Goal: Task Accomplishment & Management: Use online tool/utility

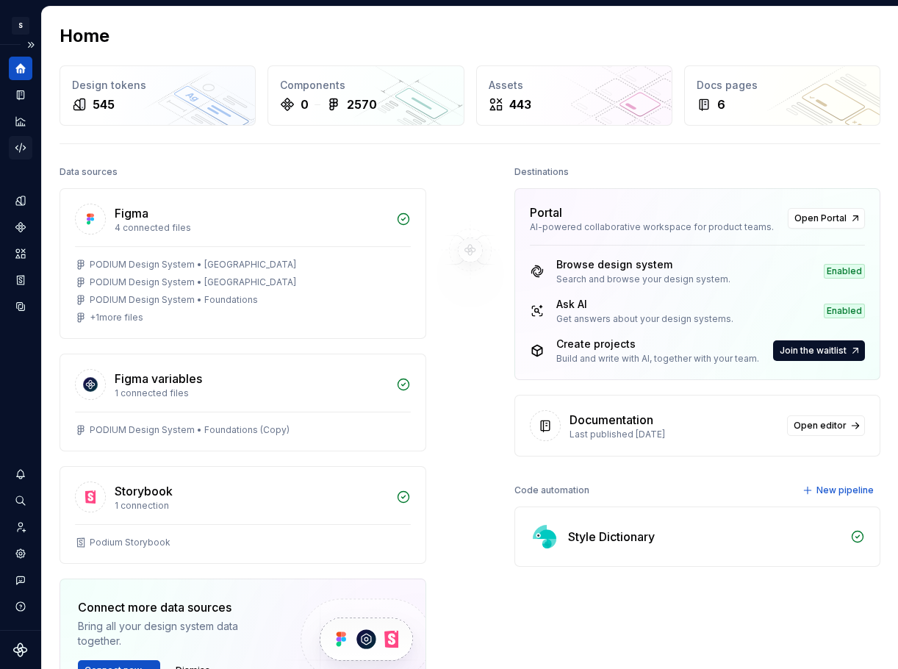
click at [20, 149] on icon "Code automation" at bounding box center [20, 147] width 10 height 9
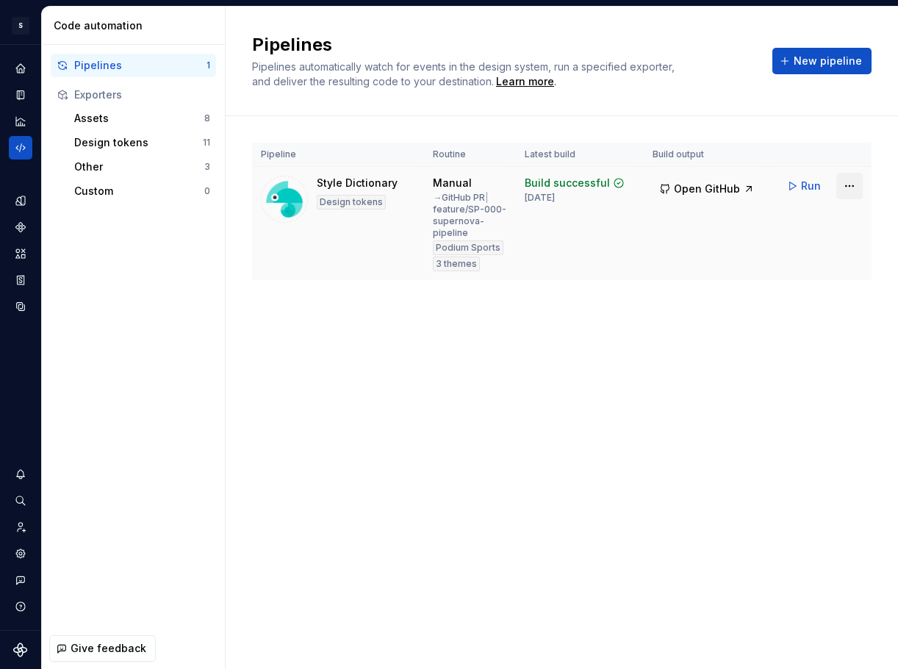
click at [856, 182] on html "S Podium MD Design system data Code automation Pipelines 1 Exporters Assets 8 D…" at bounding box center [449, 334] width 898 height 669
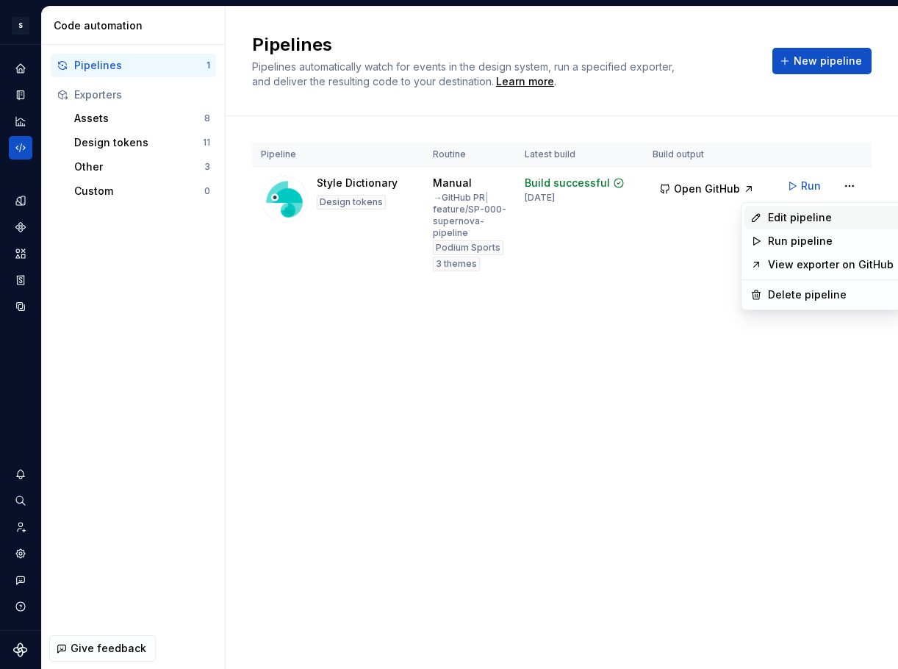
click at [819, 218] on div "Edit pipeline" at bounding box center [831, 217] width 126 height 15
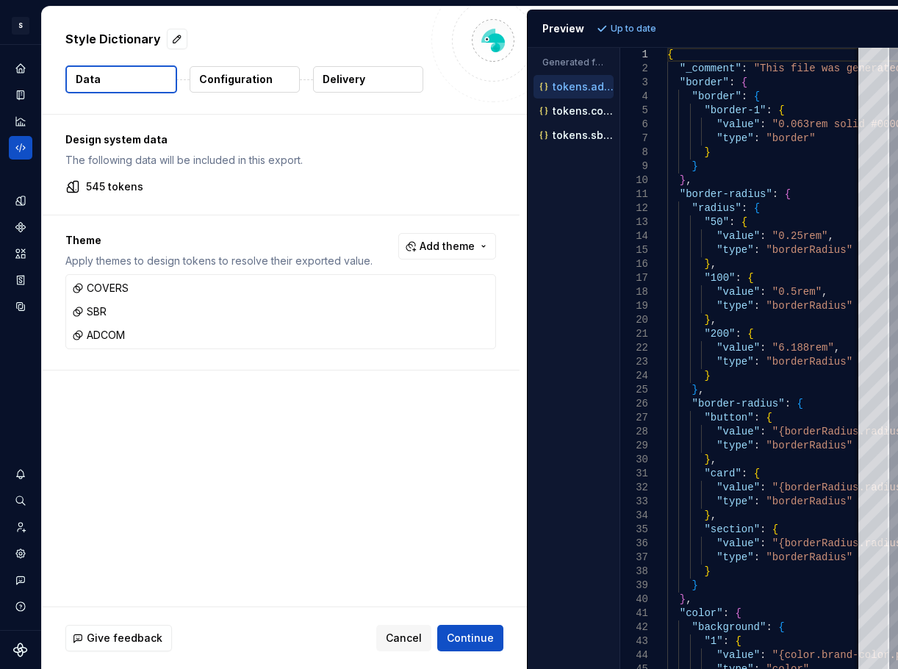
click at [248, 82] on p "Configuration" at bounding box center [236, 79] width 74 height 15
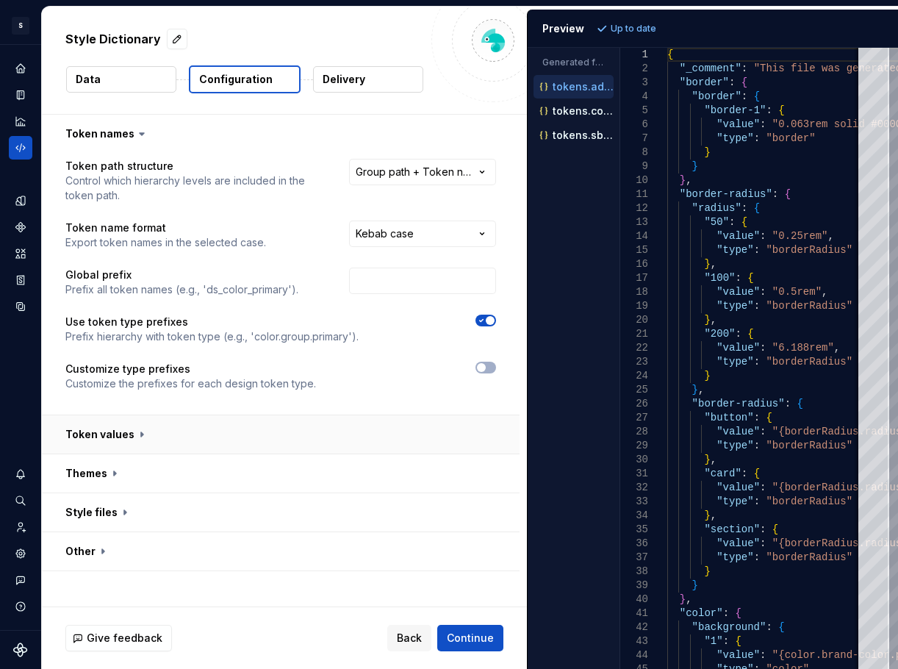
click at [145, 426] on button "button" at bounding box center [281, 434] width 478 height 38
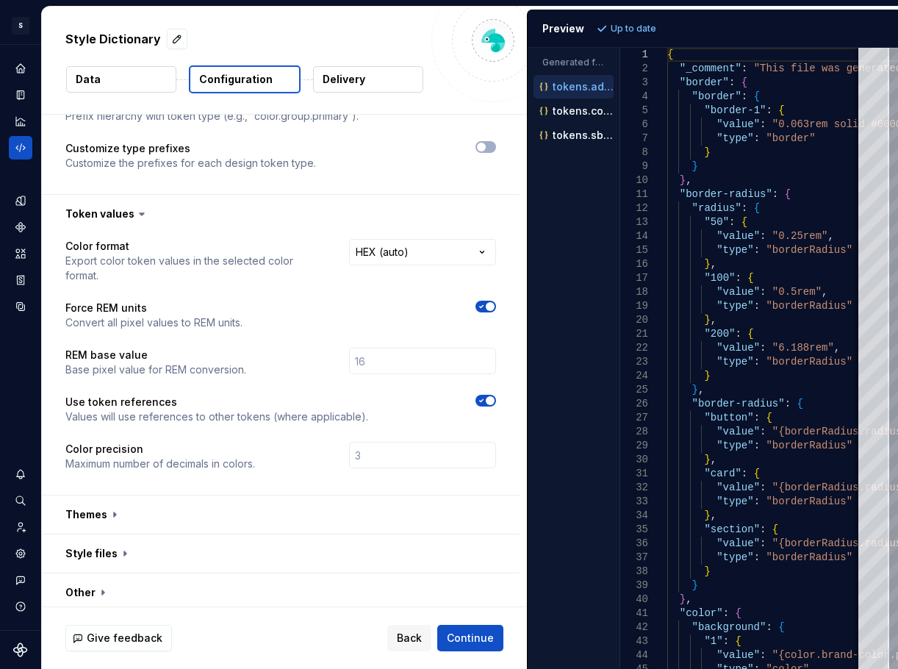
scroll to position [226, 0]
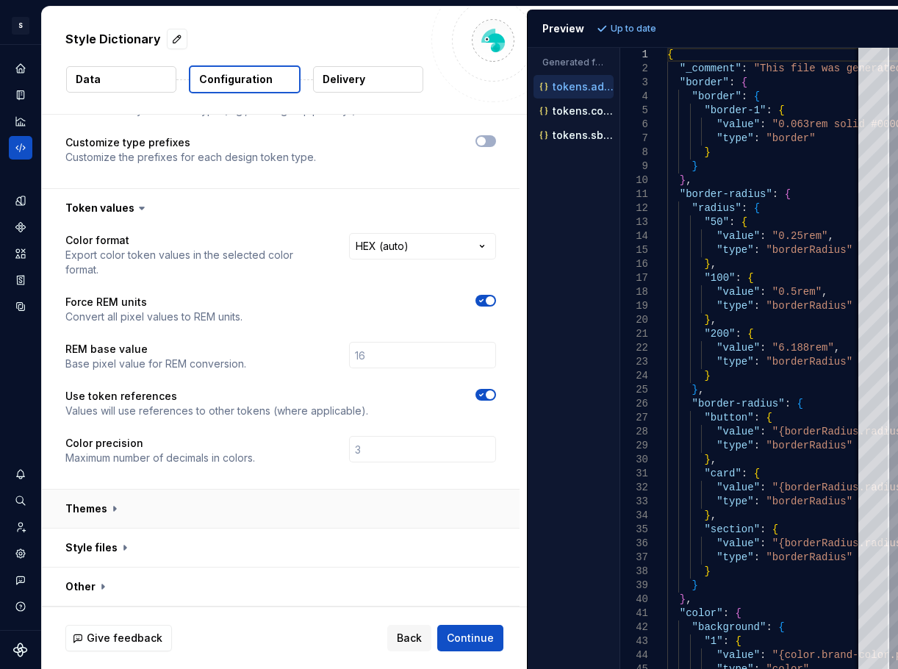
click at [188, 505] on button "button" at bounding box center [281, 509] width 478 height 38
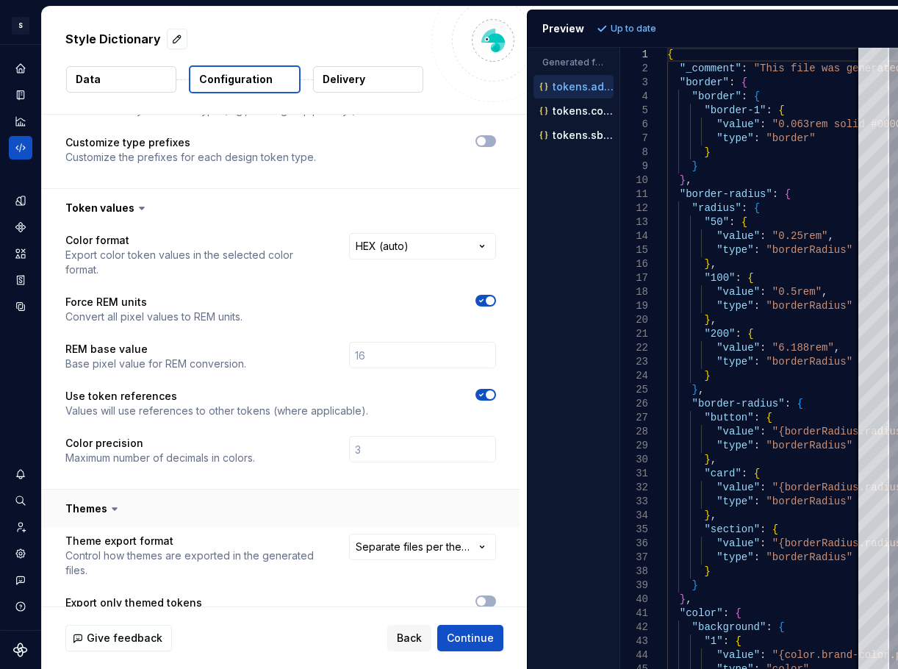
click at [188, 505] on button "button" at bounding box center [281, 509] width 478 height 38
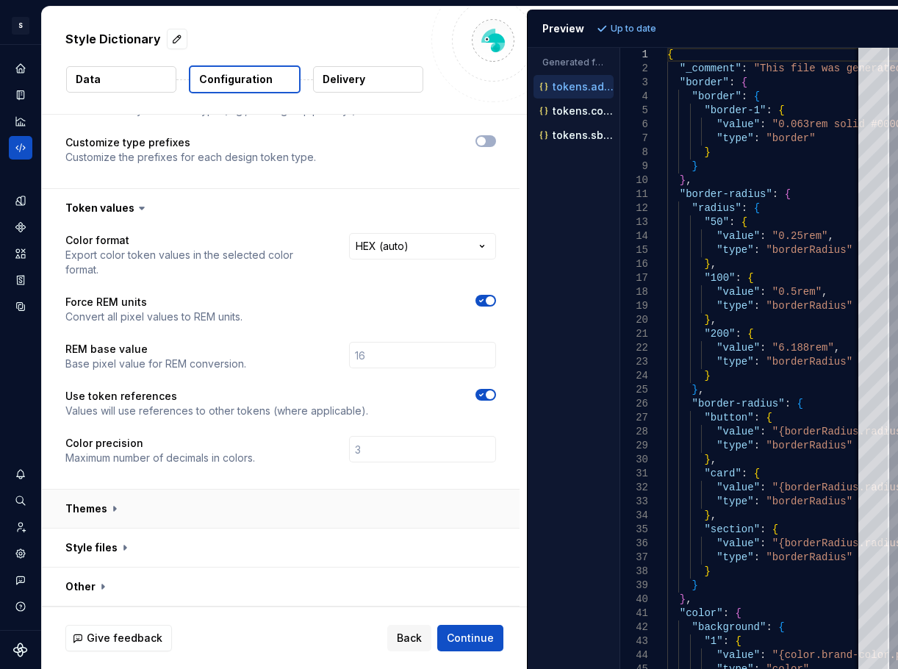
click at [209, 516] on button "button" at bounding box center [281, 509] width 478 height 38
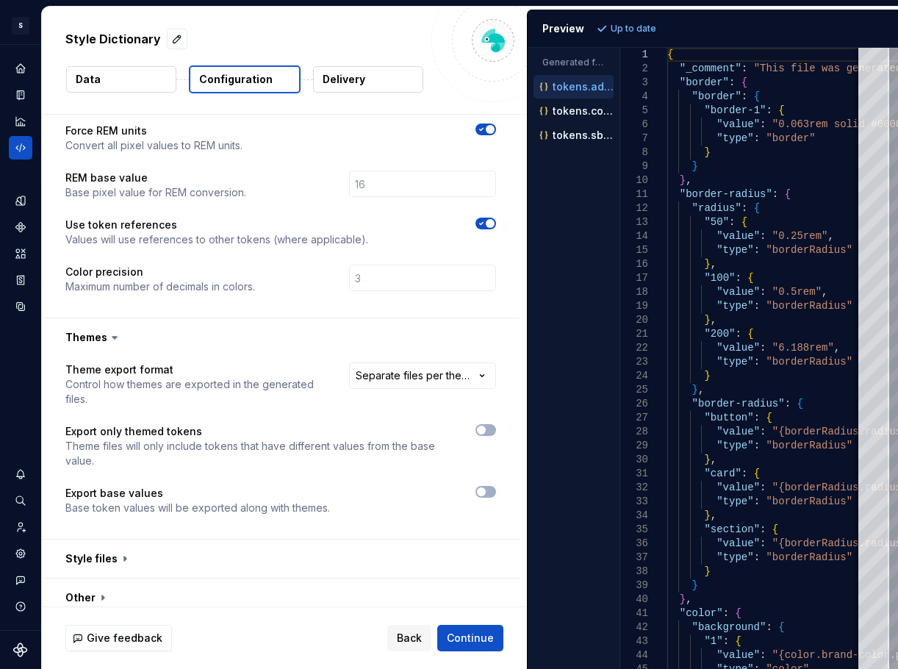
scroll to position [409, 0]
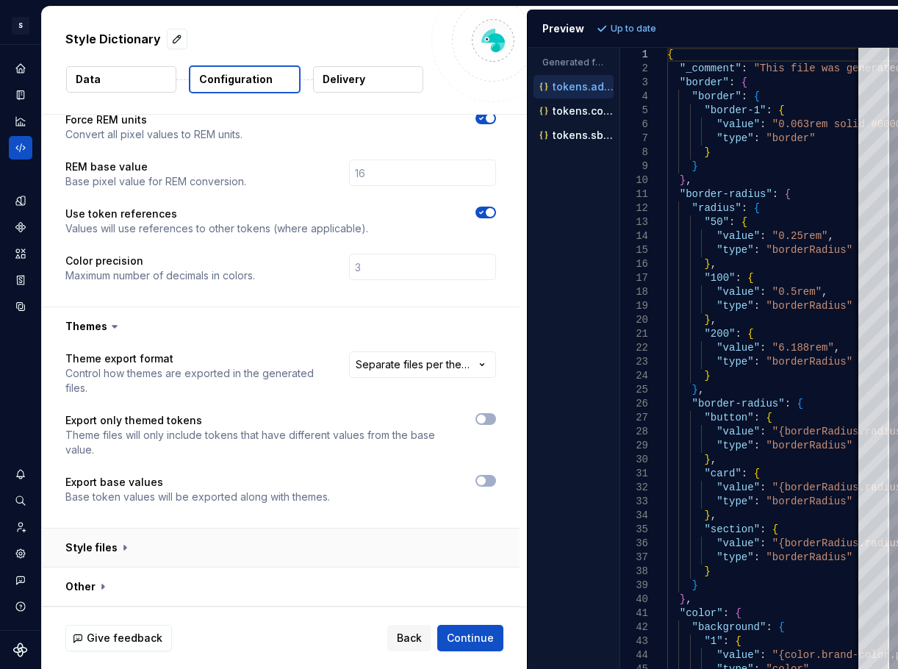
click at [259, 556] on button "button" at bounding box center [281, 548] width 478 height 38
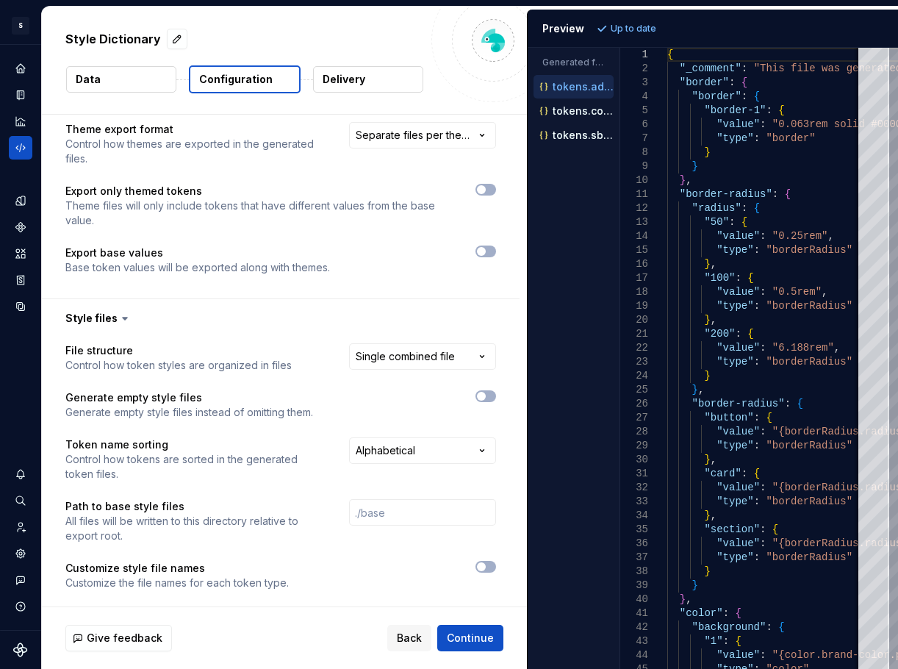
scroll to position [685, 0]
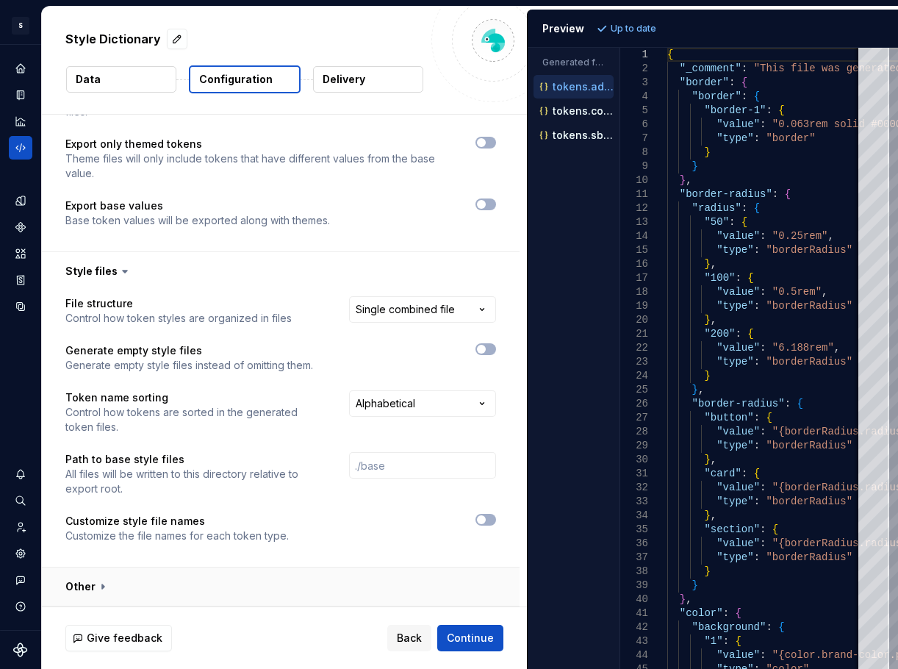
click at [162, 588] on button "button" at bounding box center [281, 586] width 478 height 38
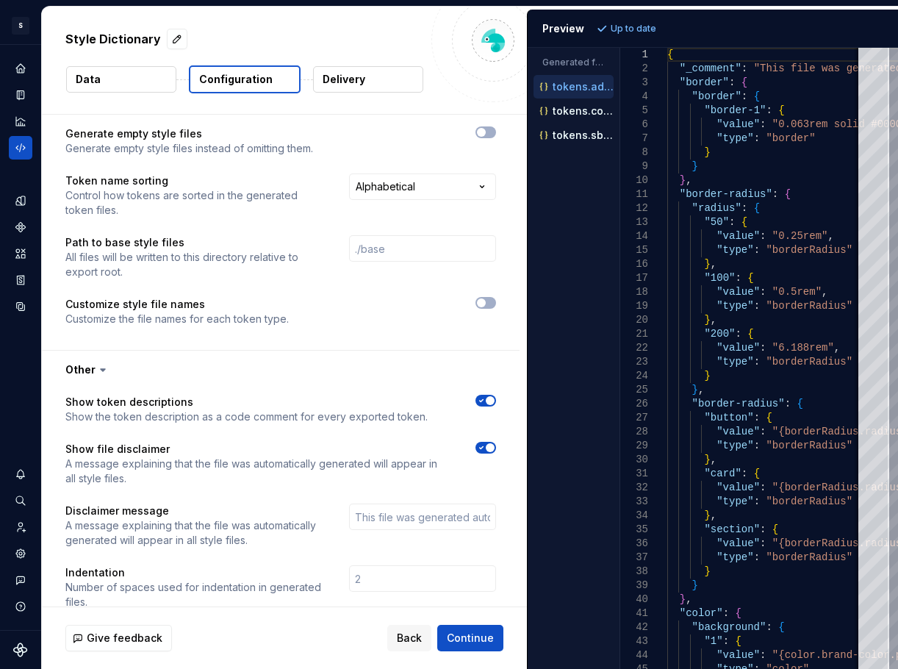
scroll to position [906, 0]
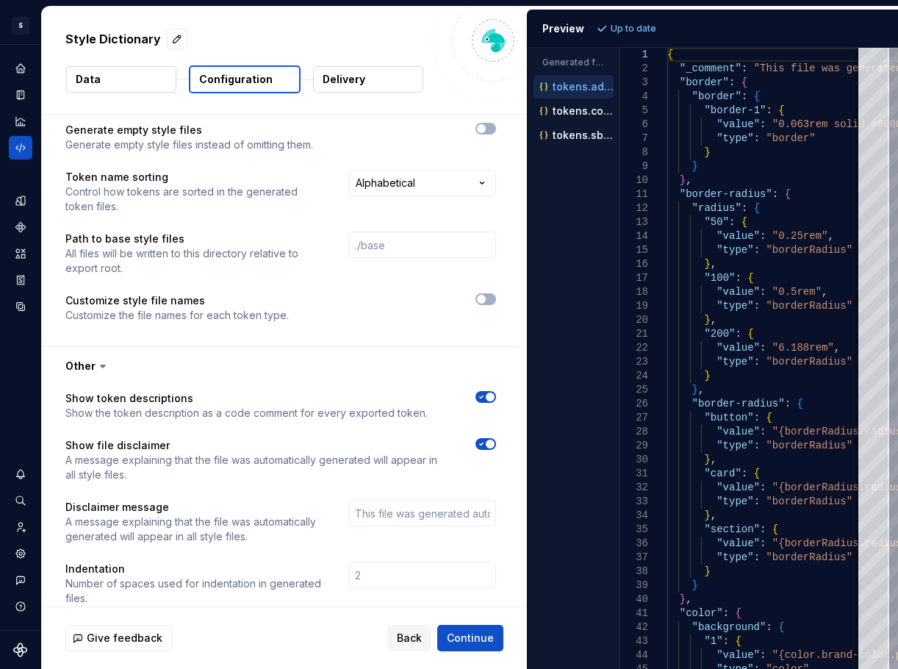
click at [343, 82] on p "Delivery" at bounding box center [344, 79] width 43 height 15
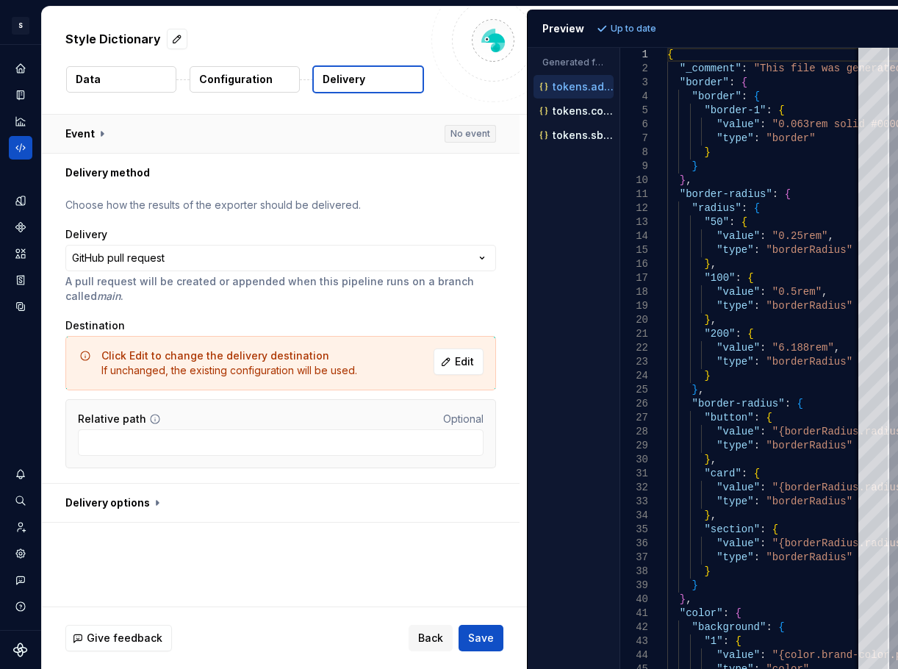
click at [98, 145] on button "button" at bounding box center [281, 134] width 478 height 38
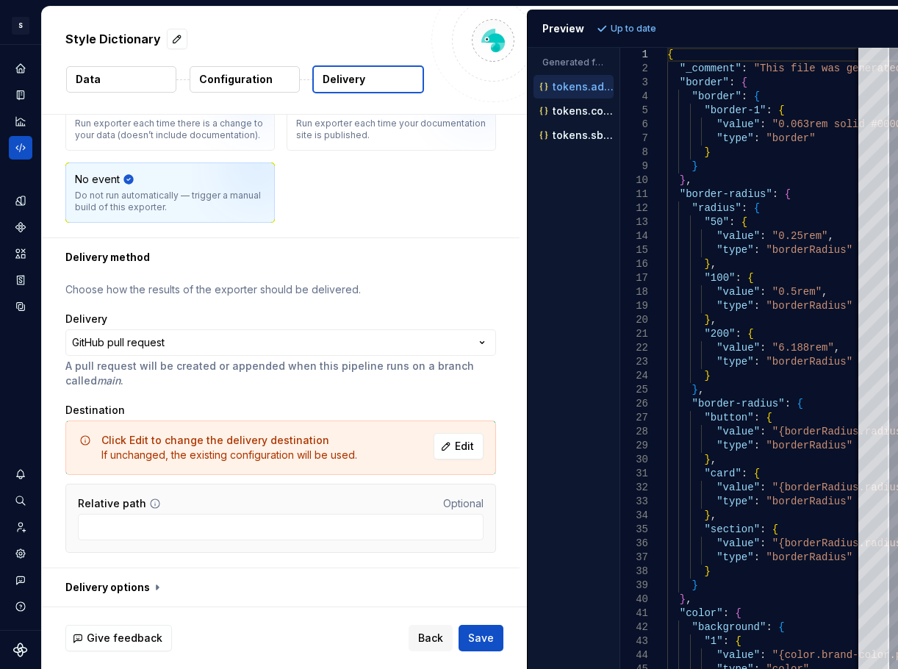
scroll to position [171, 0]
click at [177, 580] on button "button" at bounding box center [281, 586] width 478 height 38
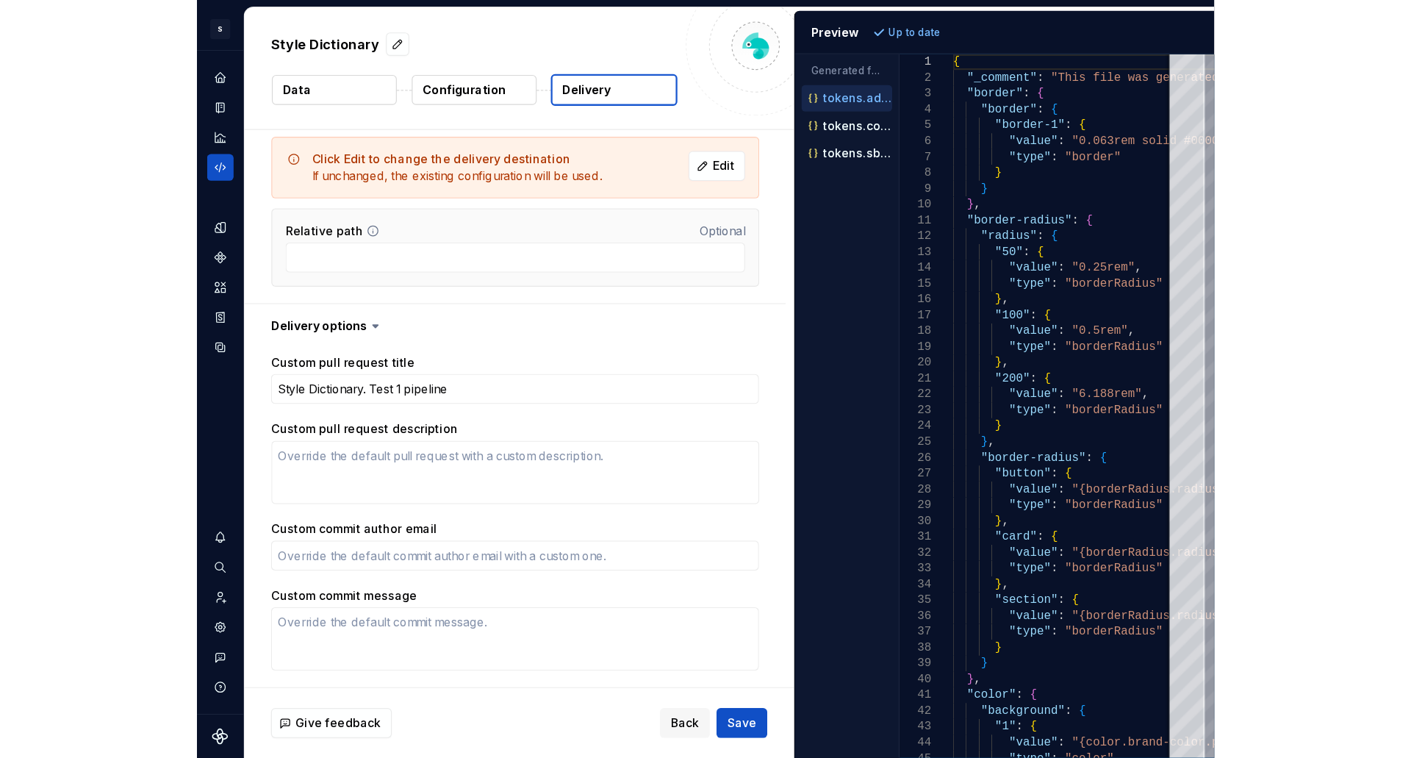
scroll to position [517, 0]
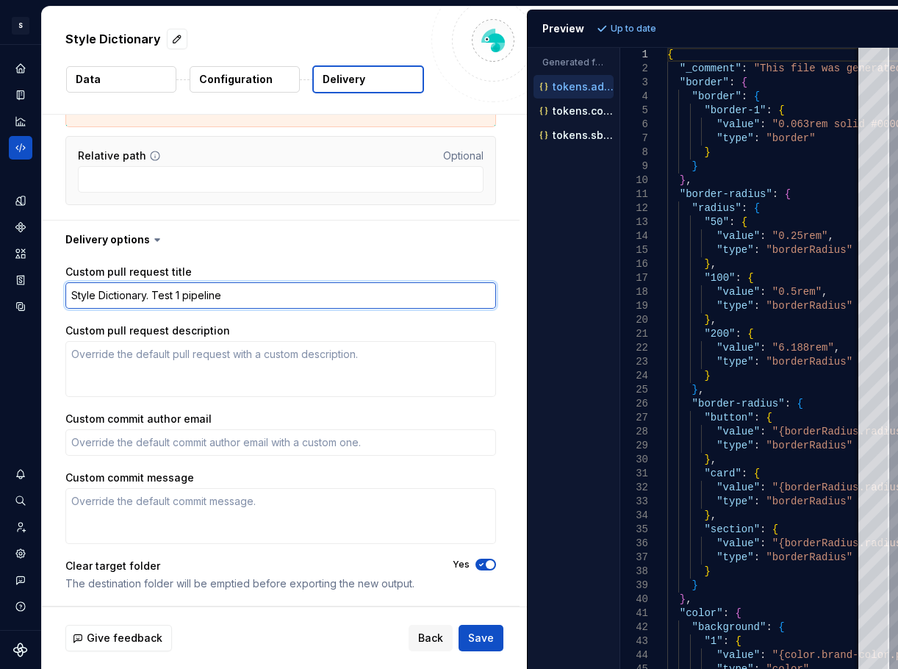
click at [202, 297] on textarea "Style Dictionary. Test 1 pipeline" at bounding box center [280, 295] width 431 height 26
click at [201, 298] on textarea "Style Dictionary. Test 1 pipeline" at bounding box center [280, 295] width 431 height 26
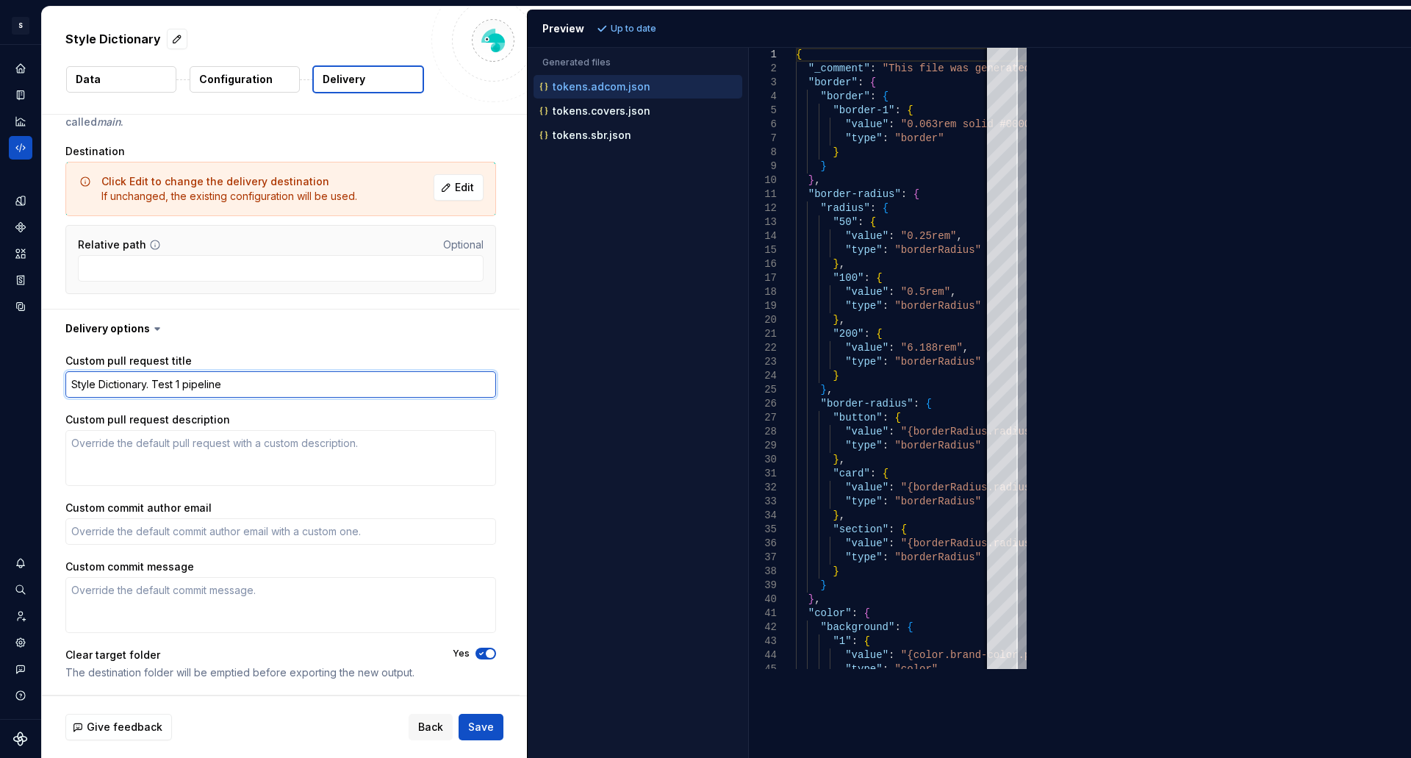
type textarea "*"
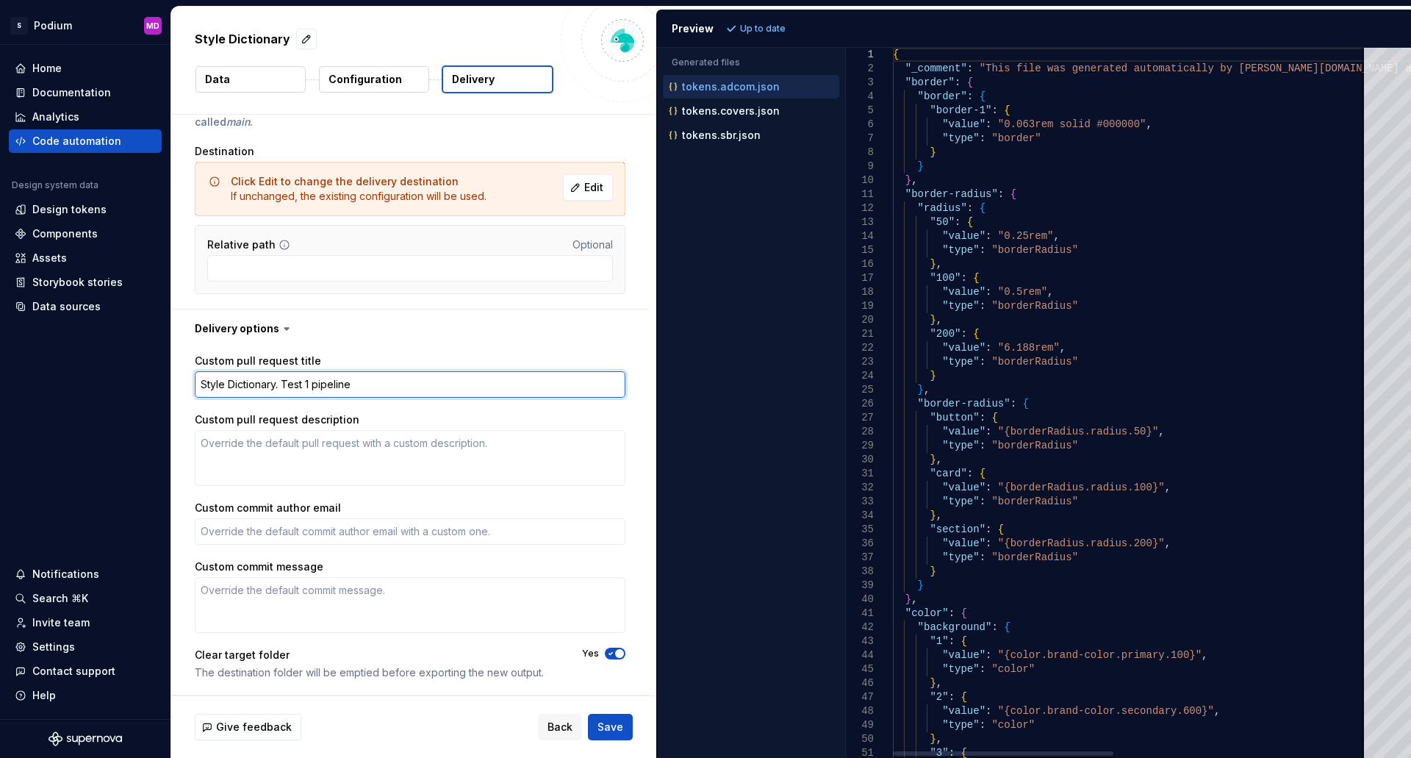
scroll to position [429, 0]
